Goal: Communication & Community: Answer question/provide support

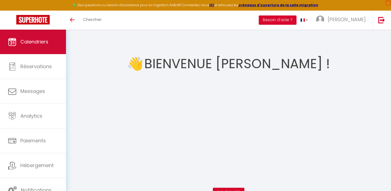
click at [38, 46] on link "Calendriers" at bounding box center [33, 42] width 66 height 24
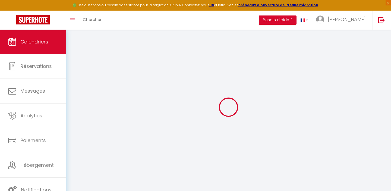
select select
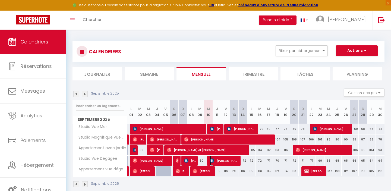
click at [217, 161] on span "[PERSON_NAME]" at bounding box center [224, 160] width 29 height 10
select select "OK"
select select "0"
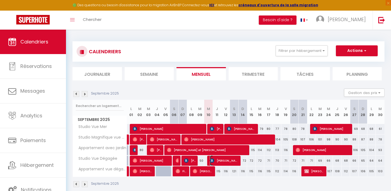
select select "1"
select select
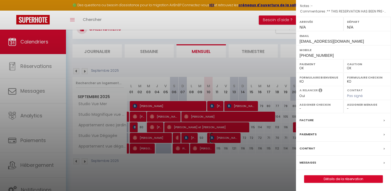
scroll to position [30, 0]
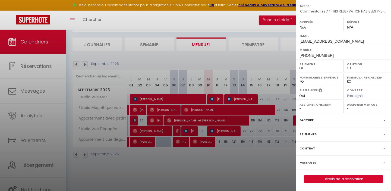
click at [324, 164] on div "Messages" at bounding box center [343, 163] width 95 height 14
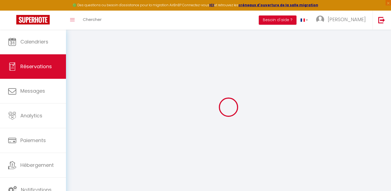
select select
checkbox input "false"
type textarea "** THIS RESERVATION HAS BEEN PRE-PAID ** BOOKING NOTE : Payment charge is EUR 5…"
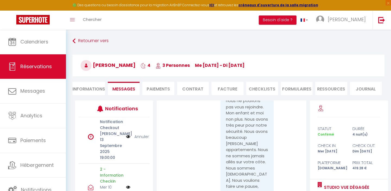
scroll to position [64, 0]
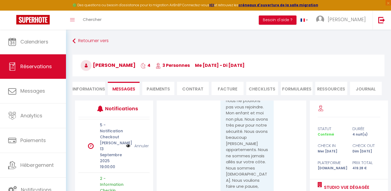
click at [142, 143] on link "Annuler" at bounding box center [141, 146] width 14 height 6
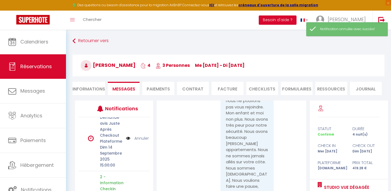
scroll to position [5, 0]
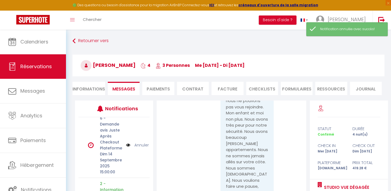
click at [141, 144] on link "Annuler" at bounding box center [141, 145] width 14 height 6
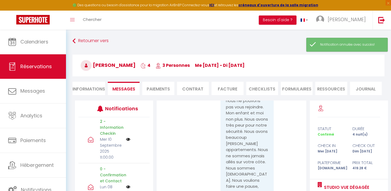
scroll to position [0, 0]
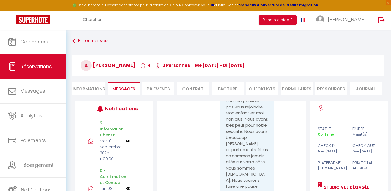
click at [229, 156] on pre "Bonjour ! Merci beaucoup pour votre message. Mais à cause de [PERSON_NAME] en […" at bounding box center [247, 134] width 42 height 171
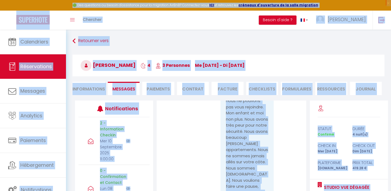
click at [238, 152] on pre "Bonjour ! Merci beaucoup pour votre message. Mais à cause de [PERSON_NAME] en […" at bounding box center [247, 134] width 42 height 171
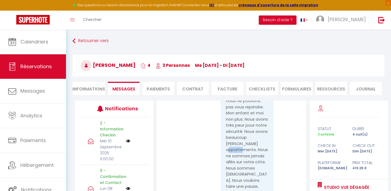
click at [238, 152] on pre "Bonjour ! Merci beaucoup pour votre message. Mais à cause de [PERSON_NAME] en […" at bounding box center [247, 134] width 42 height 171
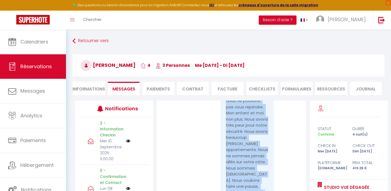
click at [238, 152] on pre "Bonjour ! Merci beaucoup pour votre message. Mais à cause de [PERSON_NAME] en […" at bounding box center [247, 134] width 42 height 171
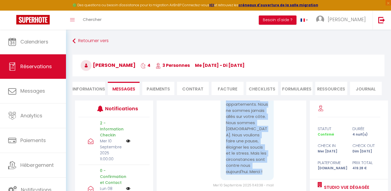
scroll to position [69, 0]
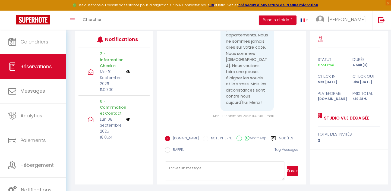
click at [191, 177] on textarea at bounding box center [225, 170] width 120 height 19
paste textarea "Lorem ips dolorsi ametconsect, adipiscingelits do eiusmodtem inc utla etdolore …"
click at [198, 167] on textarea at bounding box center [225, 170] width 120 height 19
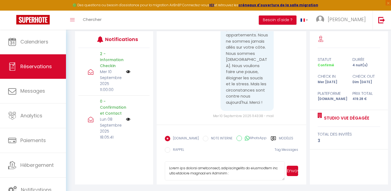
click at [198, 167] on textarea at bounding box center [225, 170] width 120 height 19
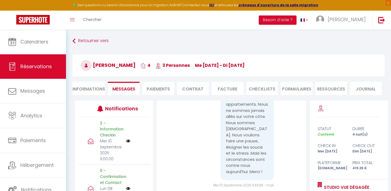
click at [100, 63] on span "[PERSON_NAME]" at bounding box center [108, 65] width 55 height 7
copy span "Liudmyla"
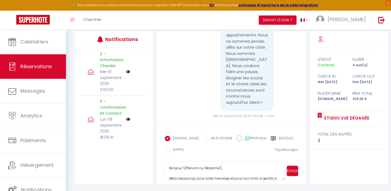
drag, startPoint x: 183, startPoint y: 167, endPoint x: 221, endPoint y: 169, distance: 38.4
click at [221, 169] on textarea "Bonjour \[Prénom ou "Madame"], Merci beaucoup pour votre message et pour vos mo…" at bounding box center [225, 170] width 120 height 19
paste textarea "Liudmyla"
click at [188, 169] on textarea "[PERSON_NAME], Merci beaucoup pour votre message et pour vos mots si gentils à …" at bounding box center [225, 170] width 120 height 19
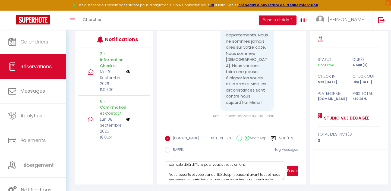
scroll to position [30, 0]
click at [181, 168] on textarea "[PERSON_NAME], Merci beaucoup pour votre message et pour vos mots si gentils à …" at bounding box center [225, 170] width 120 height 19
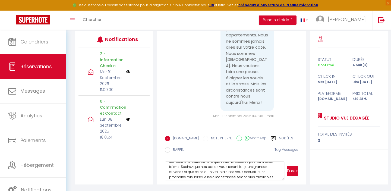
scroll to position [43, 0]
drag, startPoint x: 200, startPoint y: 167, endPoint x: 181, endPoint y: 173, distance: 20.2
click at [181, 173] on textarea "[PERSON_NAME], Merci beaucoup pour votre message et pour vos mots si gentils à …" at bounding box center [225, 170] width 120 height 19
click at [202, 171] on textarea "[PERSON_NAME], Merci beaucoup pour votre message et pour vos mots si gentils à …" at bounding box center [225, 170] width 120 height 19
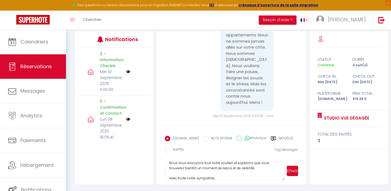
scroll to position [56, 0]
click at [212, 176] on textarea "[PERSON_NAME], Merci beaucoup pour votre message et pour vos mots si gentils à …" at bounding box center [225, 170] width 120 height 19
click at [200, 174] on textarea "[PERSON_NAME], Merci beaucoup pour votre message et pour vos mots si gentils à …" at bounding box center [225, 170] width 120 height 19
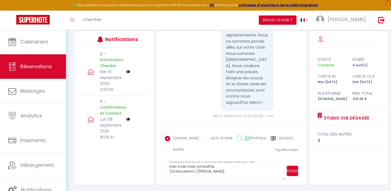
click at [200, 174] on textarea "[PERSON_NAME], Merci beaucoup pour votre message et pour vos mots si gentils à …" at bounding box center [225, 170] width 120 height 19
drag, startPoint x: 168, startPoint y: 169, endPoint x: 226, endPoint y: 181, distance: 59.2
click at [226, 181] on form "[DOMAIN_NAME] NOTE INTERNE WhatsApp Modèles 10 « ‹ » › [DATE] [PHONE_NUMBER] Di…" at bounding box center [231, 155] width 149 height 60
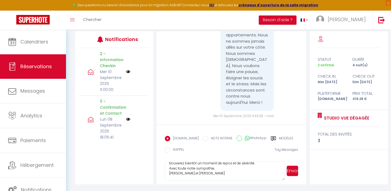
type textarea "[PERSON_NAME], Merci beaucoup pour votre message et pour vos mots si gentils à …"
click at [292, 169] on button "Envoyer" at bounding box center [292, 171] width 11 height 10
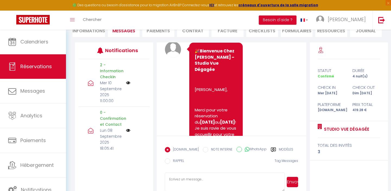
scroll to position [0, 0]
